Goal: Task Accomplishment & Management: Manage account settings

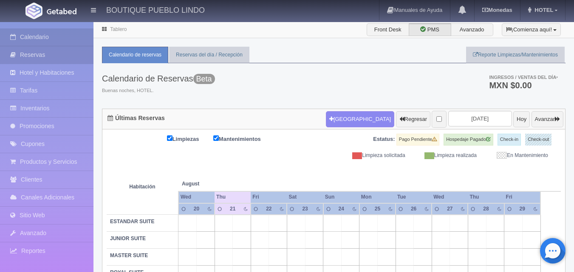
click at [55, 52] on link "Reservas" at bounding box center [46, 54] width 93 height 17
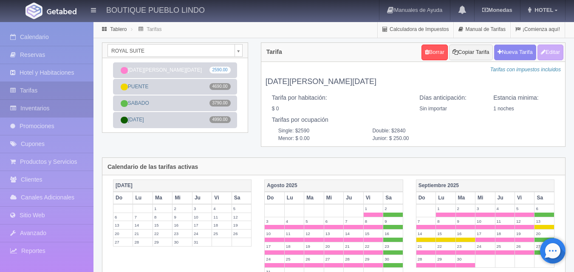
click at [39, 113] on link "Inventarios" at bounding box center [46, 108] width 93 height 17
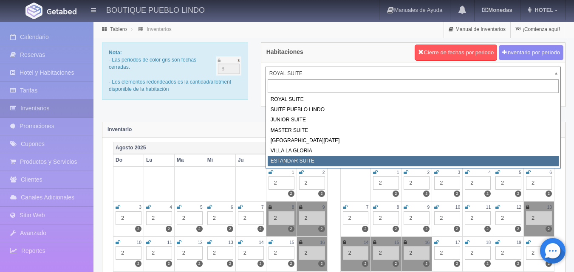
select select "2018"
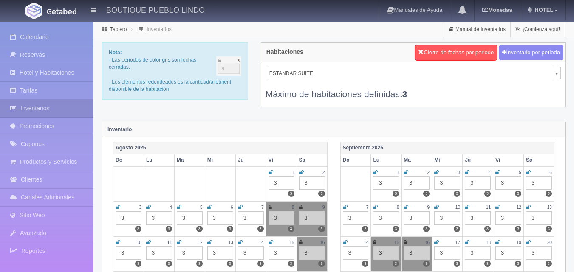
scroll to position [85, 0]
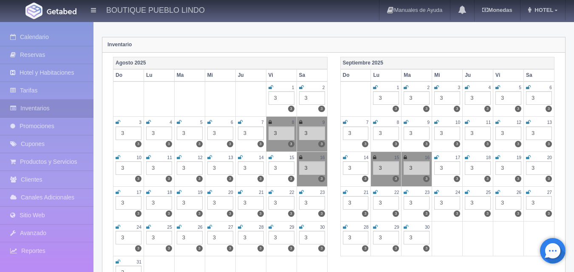
click at [300, 194] on icon at bounding box center [301, 192] width 5 height 5
click at [119, 227] on icon at bounding box center [118, 227] width 5 height 5
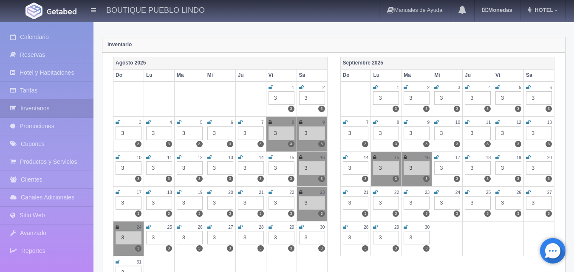
scroll to position [0, 0]
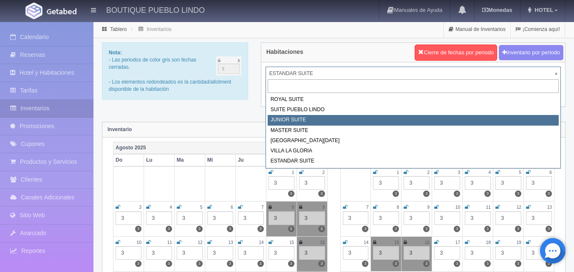
select select "616"
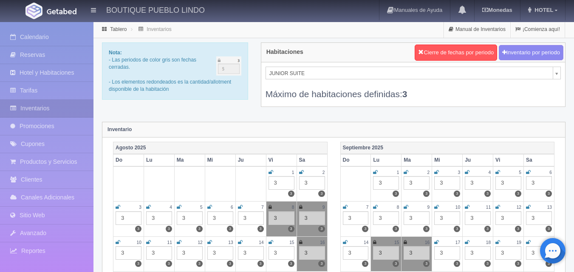
scroll to position [212, 0]
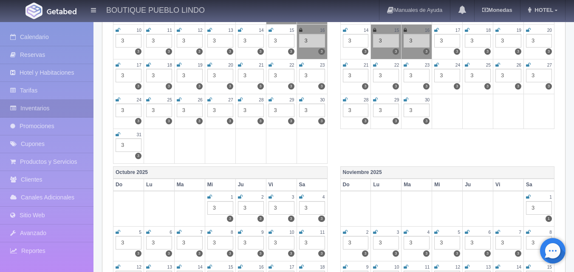
click at [301, 68] on link at bounding box center [301, 65] width 5 height 7
click at [119, 102] on icon at bounding box center [118, 99] width 5 height 5
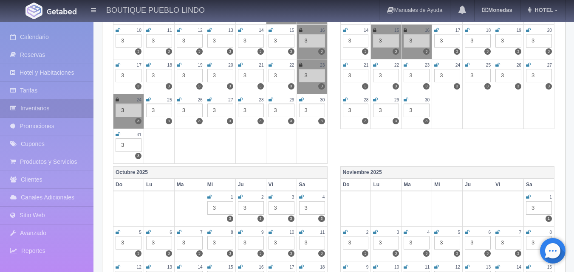
scroll to position [0, 0]
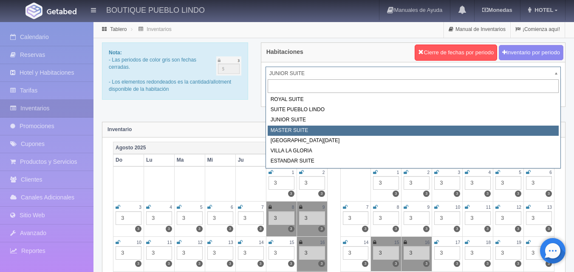
select select "617"
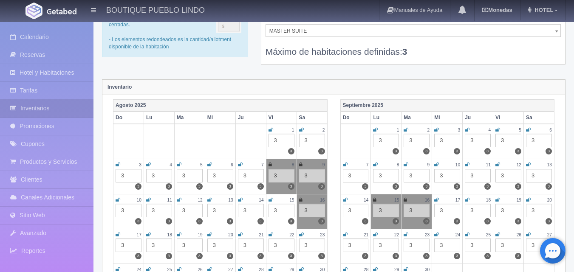
scroll to position [85, 0]
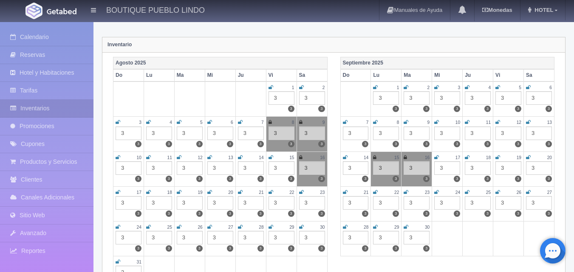
click at [305, 194] on div "23" at bounding box center [312, 192] width 26 height 7
click at [302, 192] on icon at bounding box center [301, 192] width 5 height 5
click at [118, 229] on link at bounding box center [118, 227] width 5 height 7
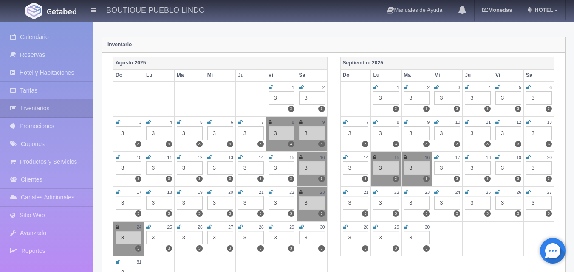
scroll to position [0, 0]
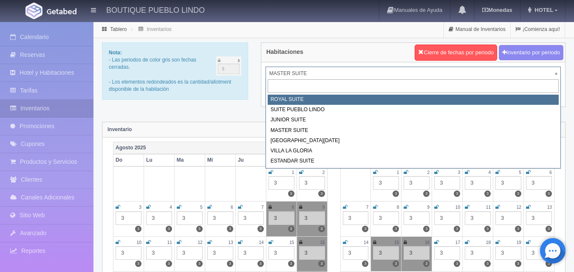
select select "614"
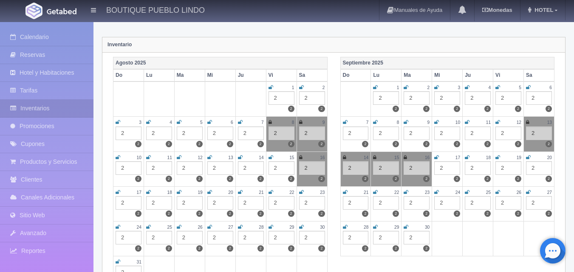
scroll to position [170, 0]
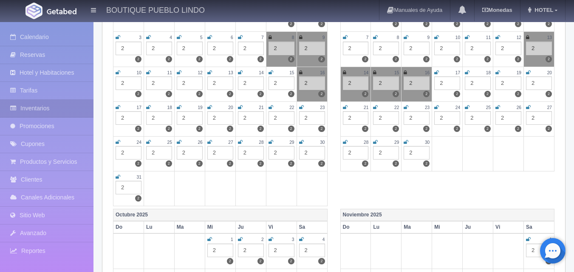
click at [303, 108] on icon at bounding box center [301, 107] width 5 height 5
click at [119, 142] on icon at bounding box center [118, 142] width 5 height 5
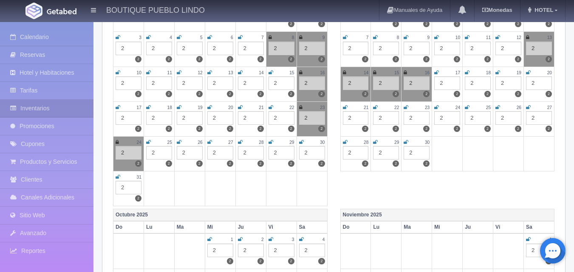
scroll to position [0, 0]
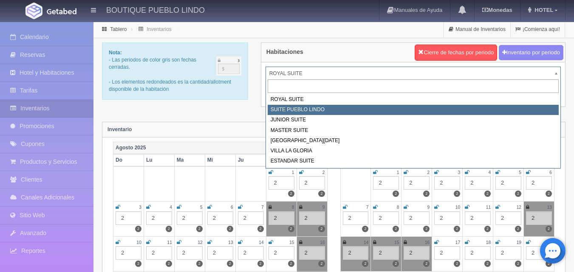
select select "615"
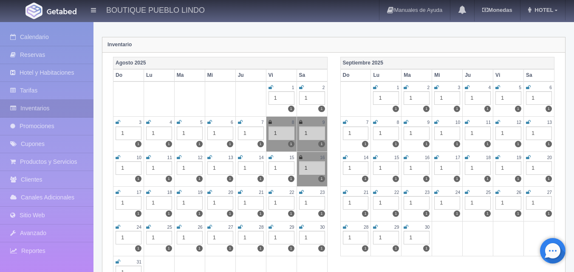
scroll to position [127, 0]
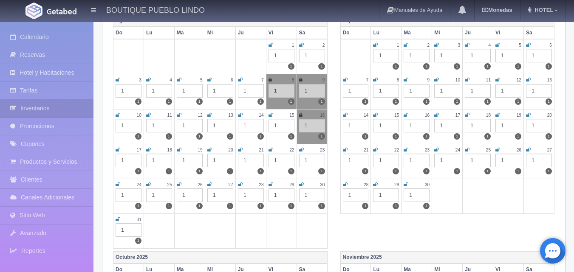
click at [304, 149] on div "23" at bounding box center [312, 150] width 26 height 7
click at [303, 150] on icon at bounding box center [301, 149] width 5 height 5
click at [118, 184] on icon at bounding box center [118, 184] width 5 height 5
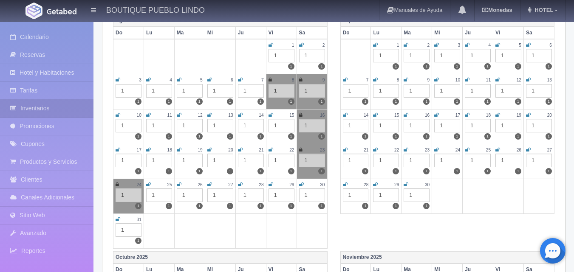
scroll to position [0, 0]
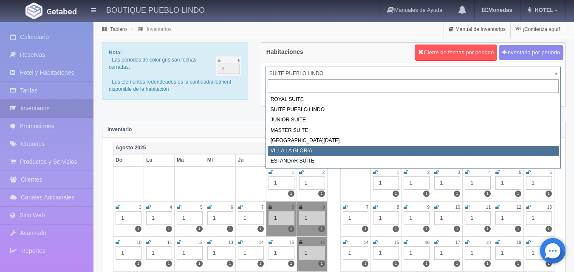
select select "619"
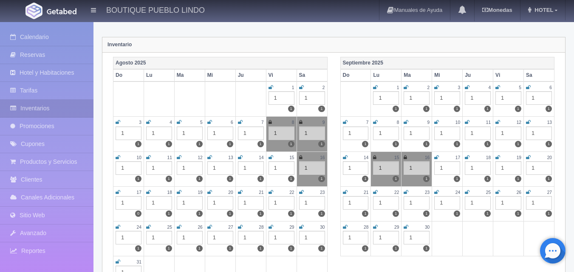
scroll to position [127, 0]
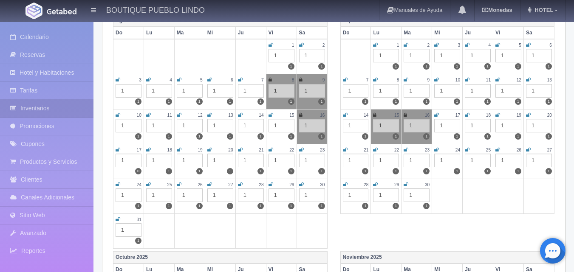
click at [303, 149] on icon at bounding box center [301, 149] width 5 height 5
click at [118, 185] on icon at bounding box center [118, 184] width 5 height 5
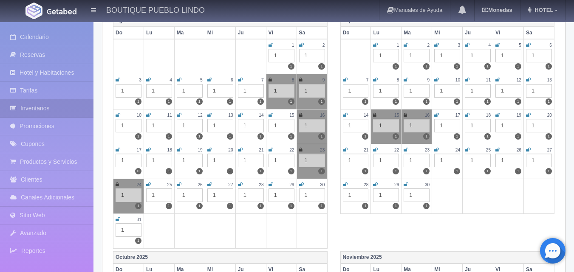
scroll to position [0, 0]
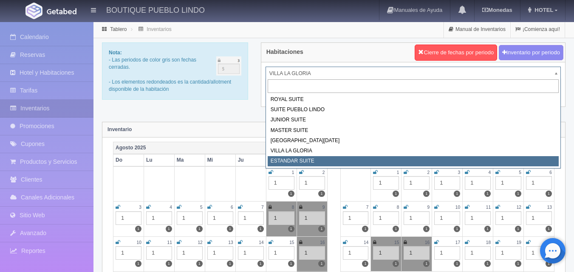
select select "2018"
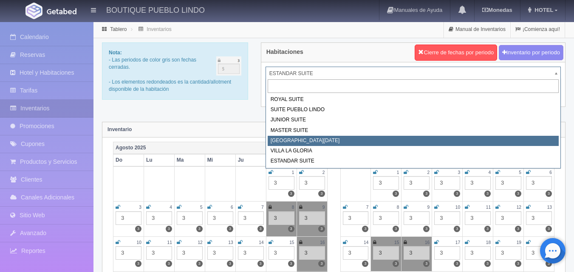
select select "618"
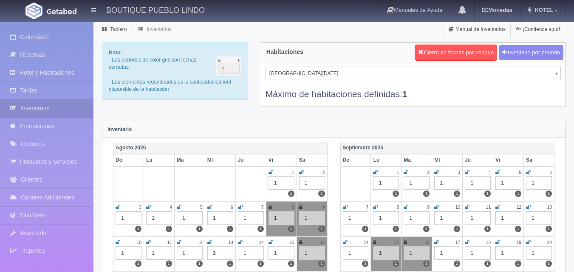
scroll to position [170, 0]
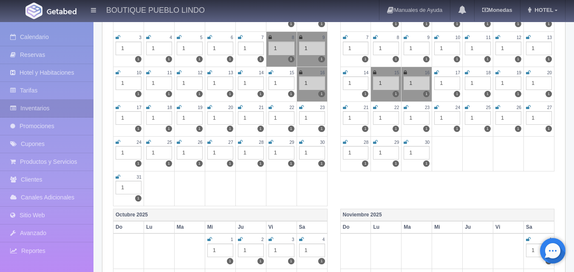
click at [302, 107] on icon at bounding box center [301, 107] width 5 height 5
click at [121, 144] on div "24" at bounding box center [129, 142] width 26 height 7
click at [120, 143] on icon at bounding box center [118, 142] width 5 height 5
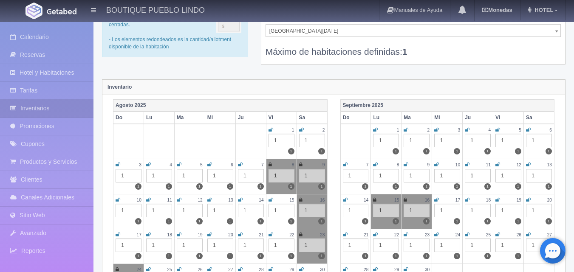
scroll to position [0, 0]
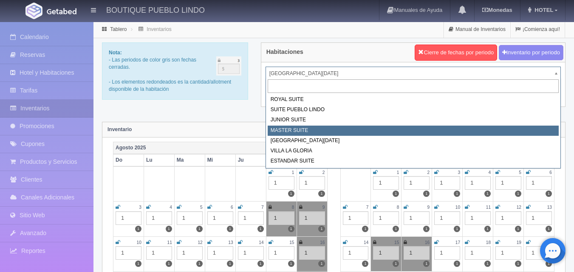
select select "617"
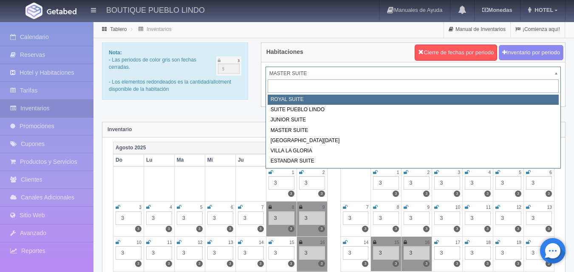
select select "614"
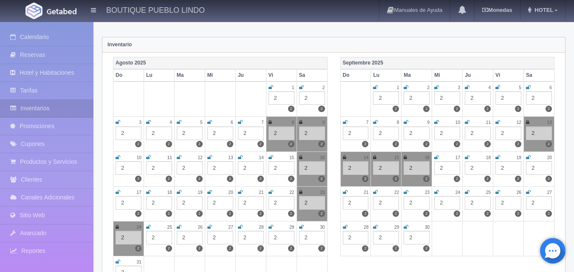
scroll to position [42, 0]
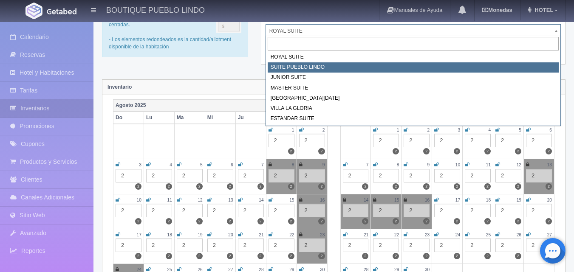
select select "615"
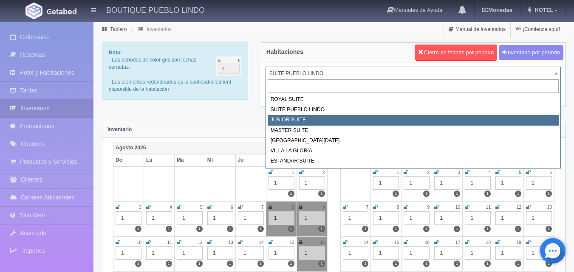
select select "616"
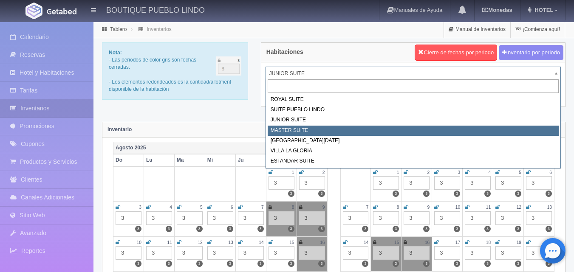
select select "617"
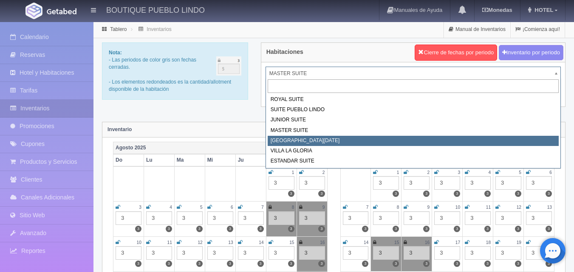
select select "618"
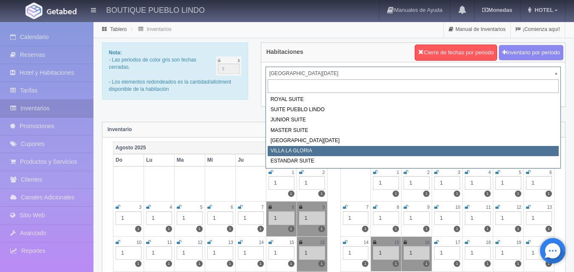
select select "619"
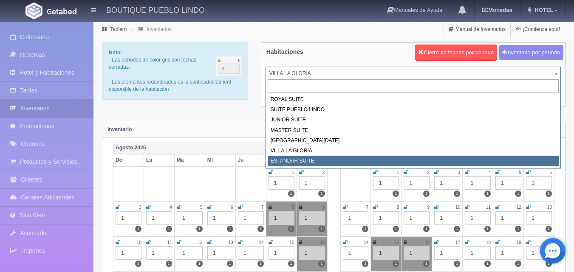
select select "2018"
